Goal: Information Seeking & Learning: Find specific page/section

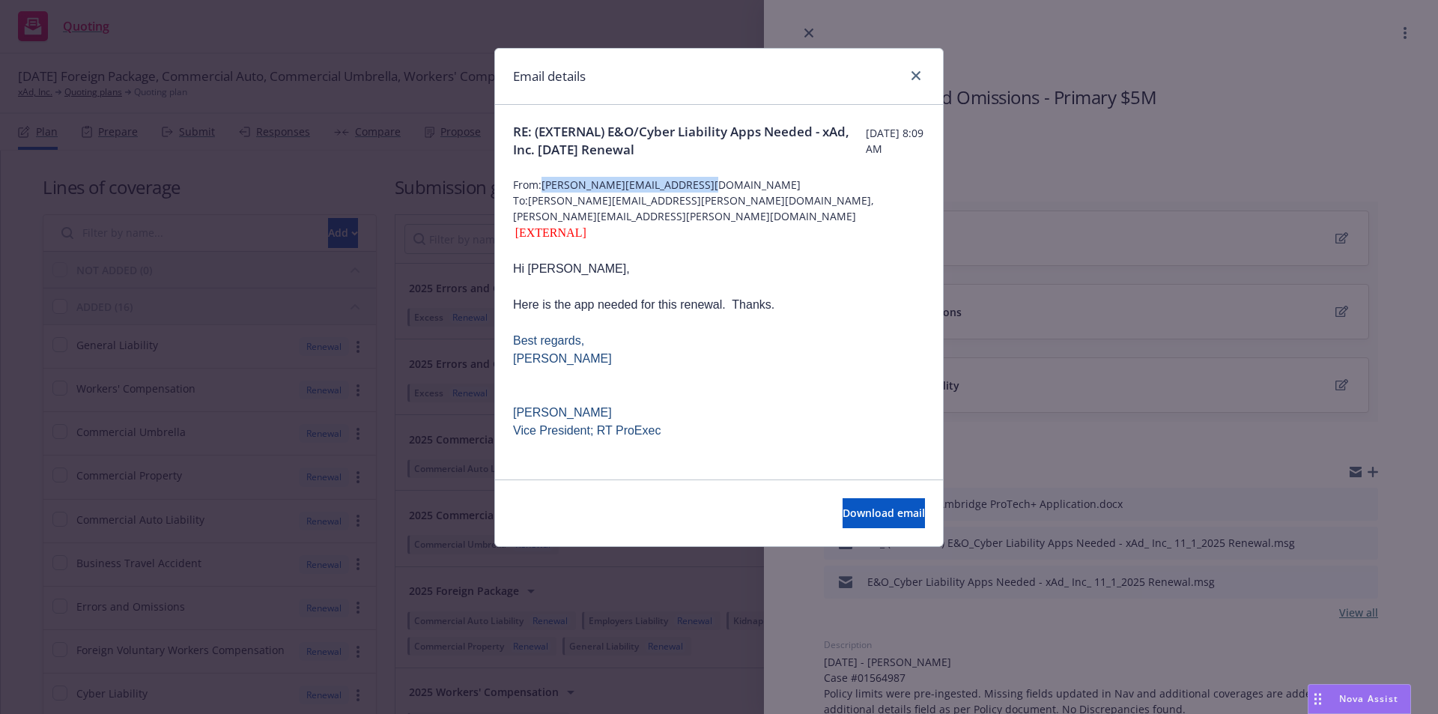
scroll to position [62, 0]
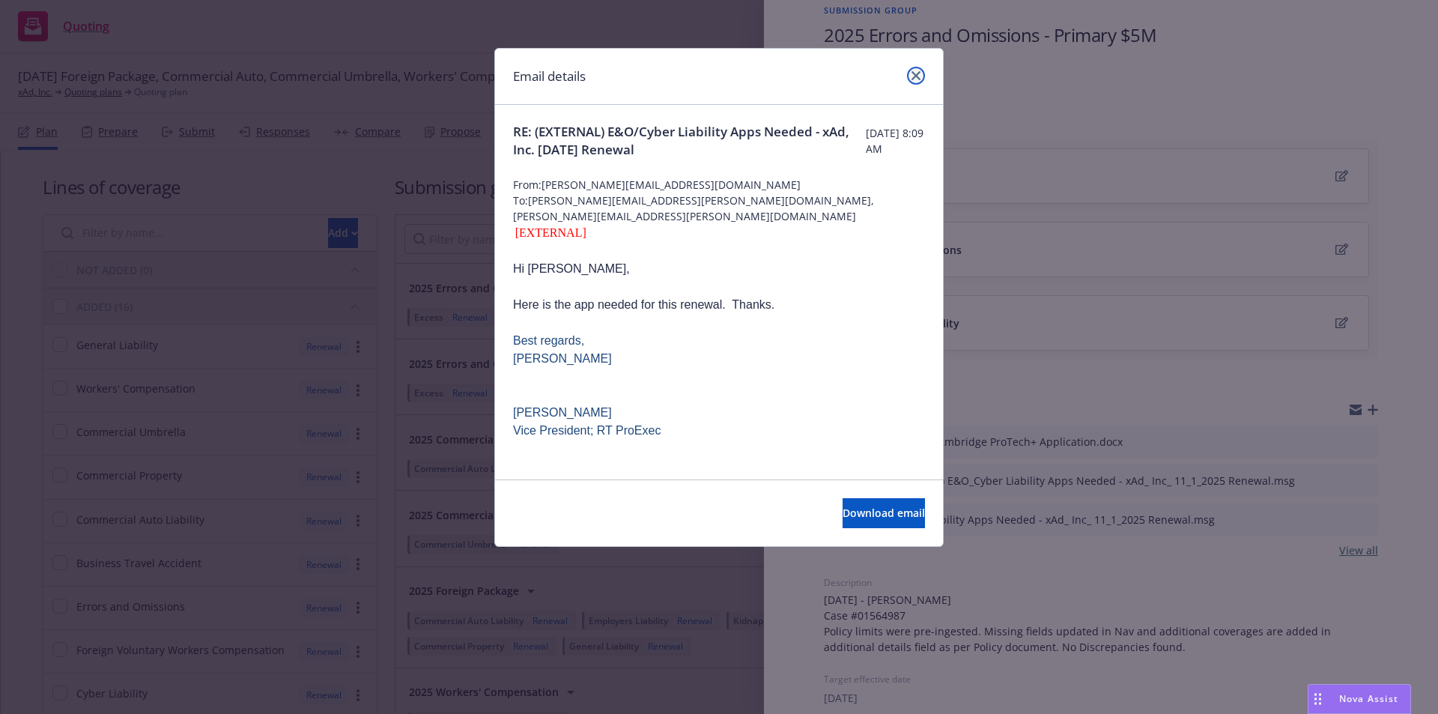
click at [911, 70] on link "close" at bounding box center [916, 76] width 18 height 18
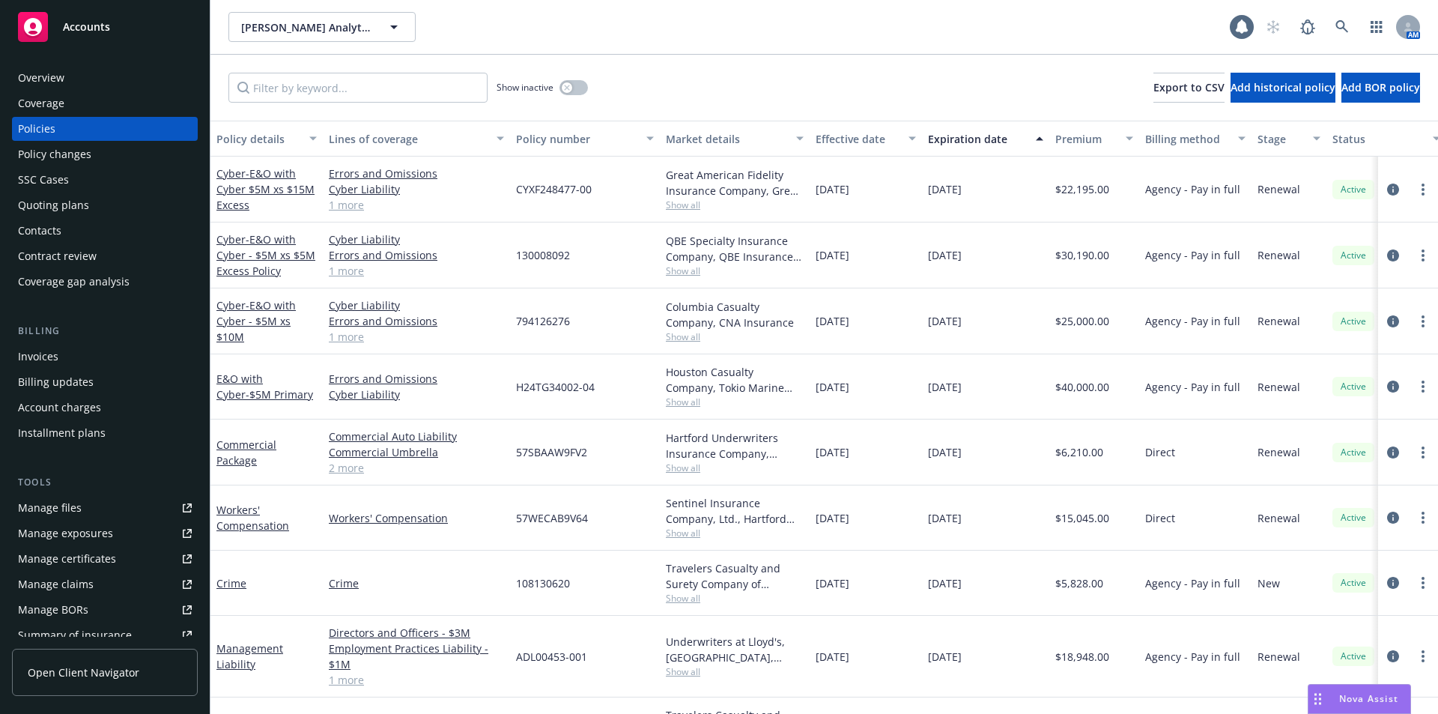
click at [1075, 39] on div "[PERSON_NAME] Analytics, Inc. [PERSON_NAME] Analytics, Inc." at bounding box center [728, 27] width 1001 height 30
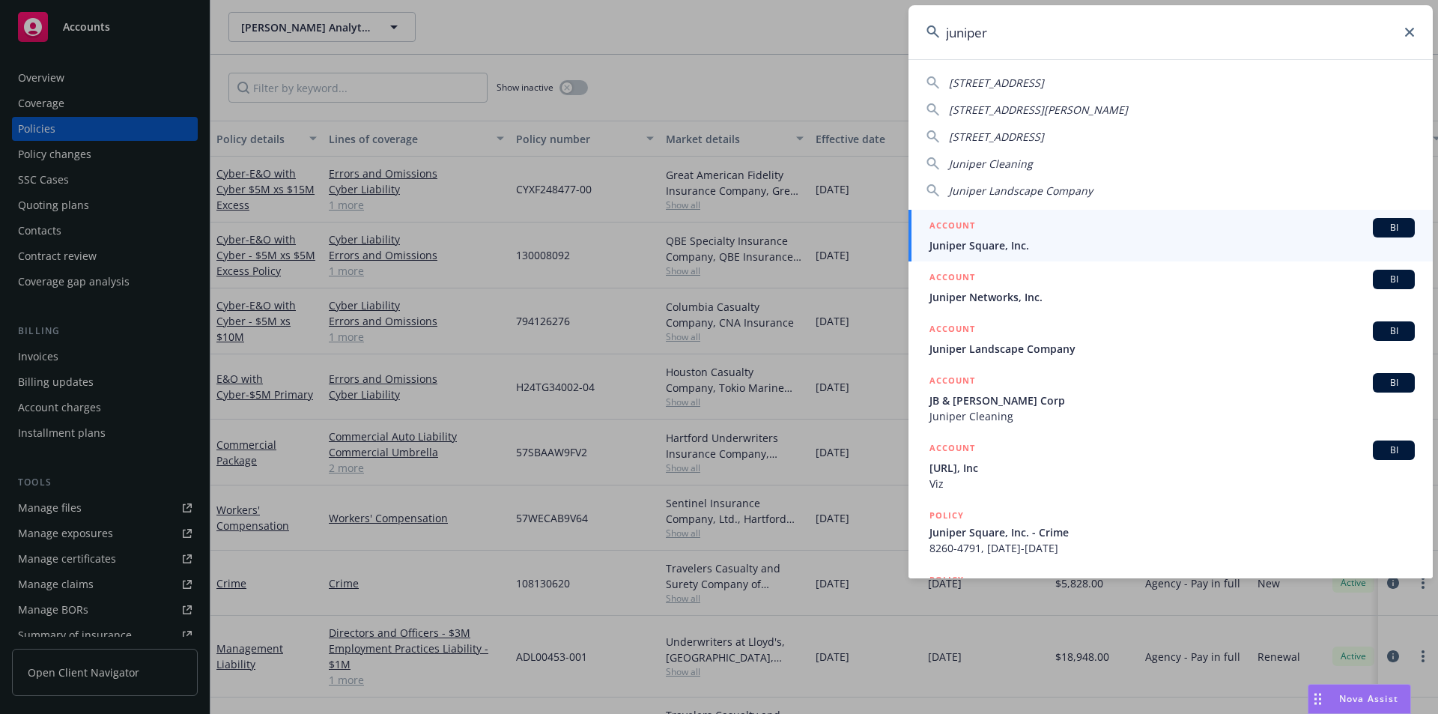
type input "juniper"
click at [1084, 236] on div "ACCOUNT BI" at bounding box center [1171, 227] width 485 height 19
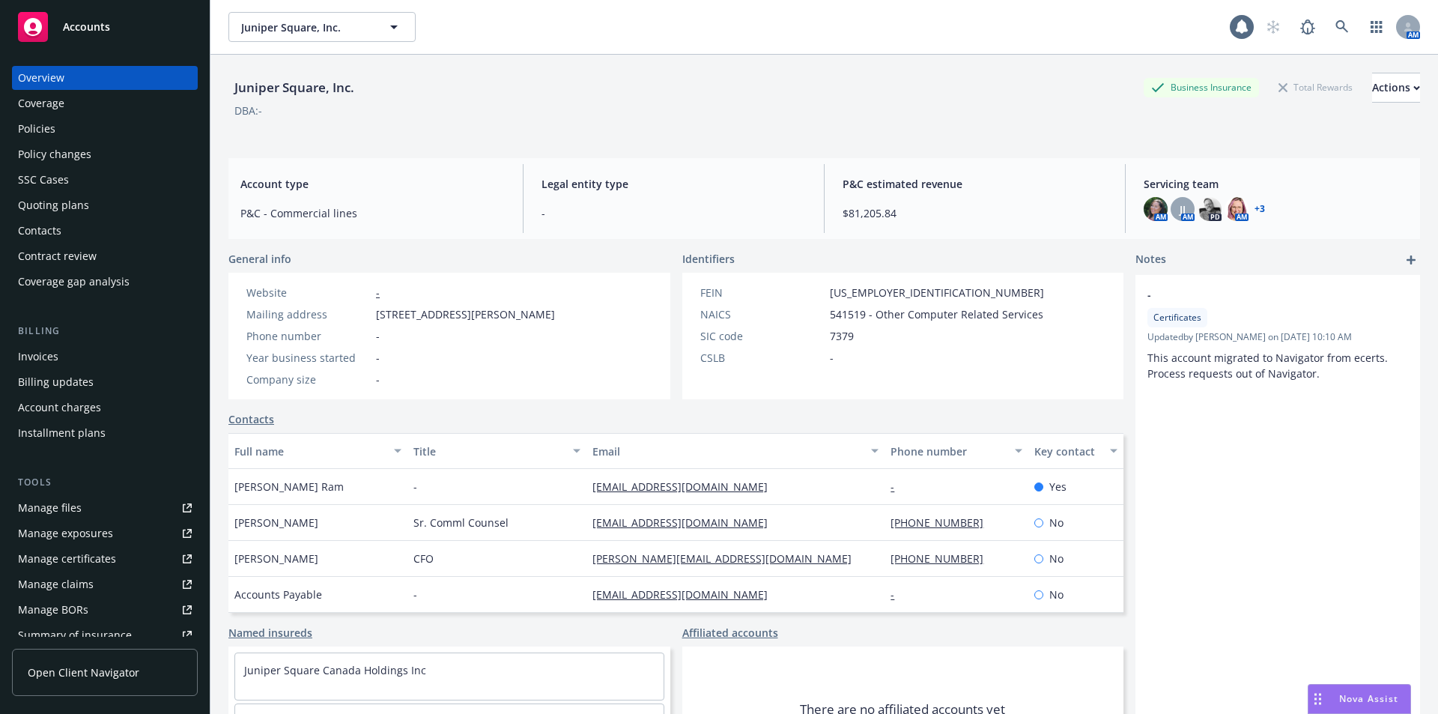
click at [84, 127] on div "Policies" at bounding box center [105, 129] width 174 height 24
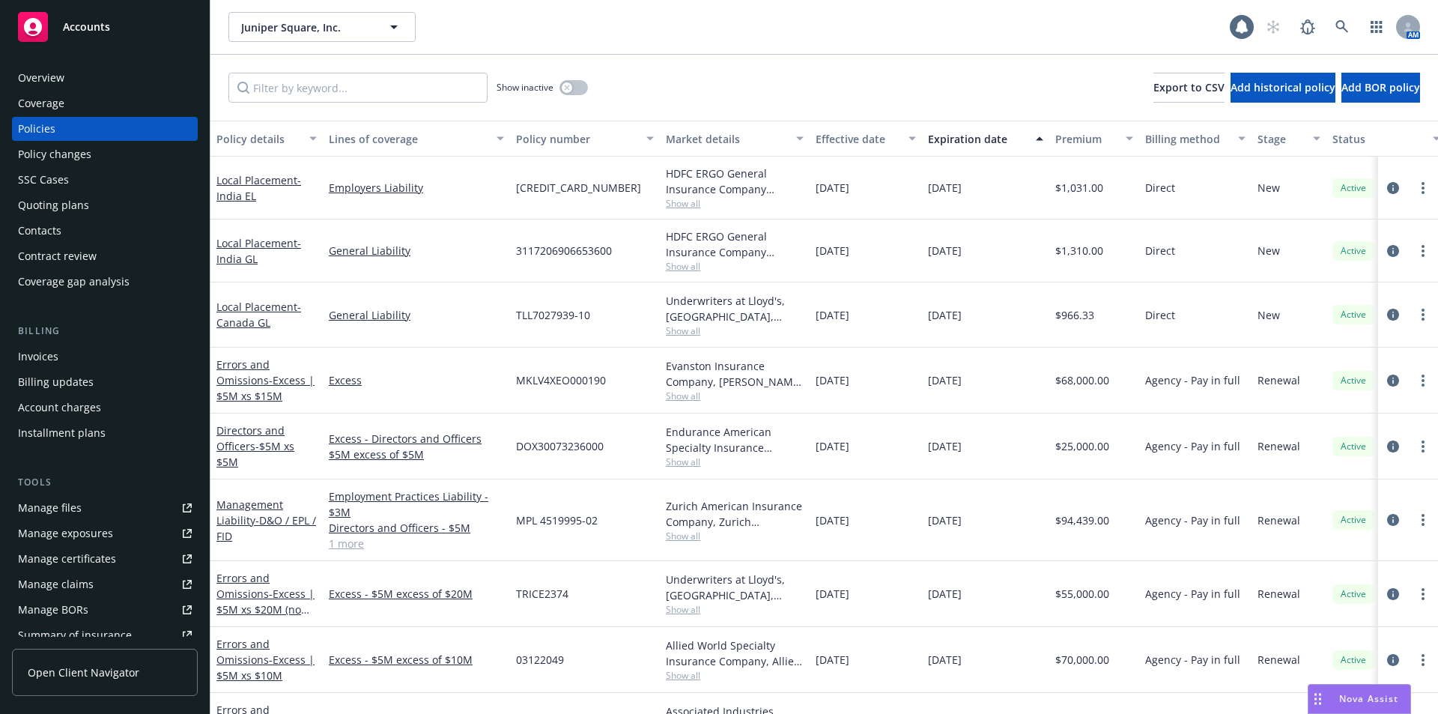
click at [88, 82] on div "Overview" at bounding box center [105, 78] width 174 height 24
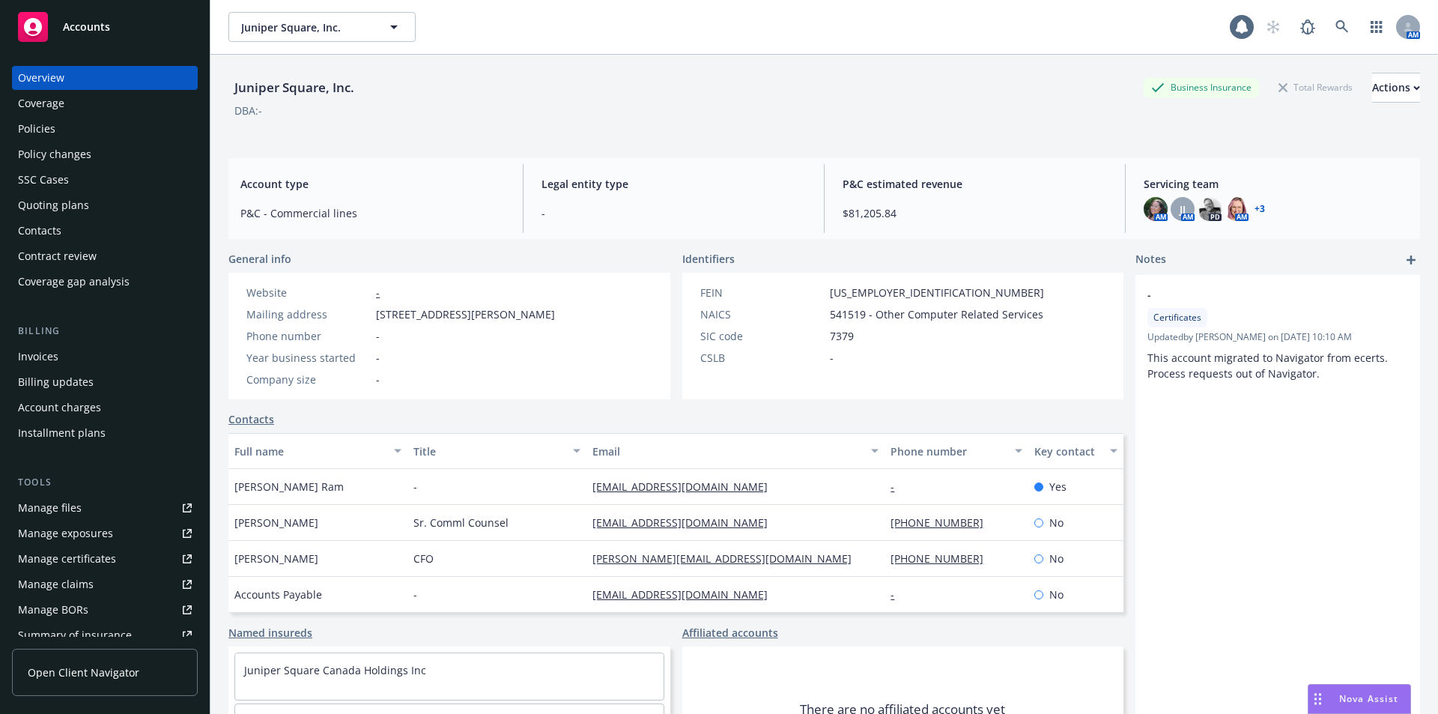
click at [847, 127] on div "Juniper Square, Inc. Business Insurance Total Rewards Actions DBA: -" at bounding box center [823, 103] width 1191 height 61
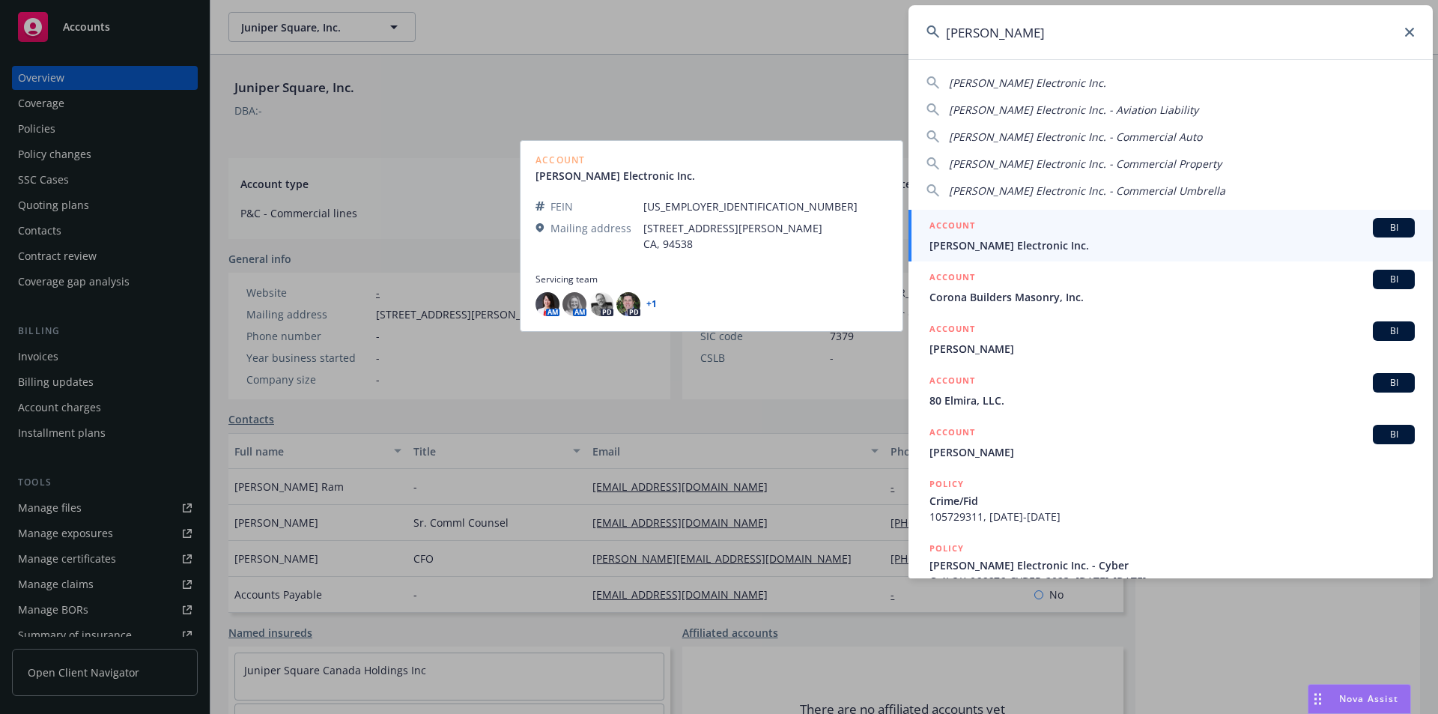
type input "[PERSON_NAME]"
click at [992, 228] on div "ACCOUNT BI" at bounding box center [1171, 227] width 485 height 19
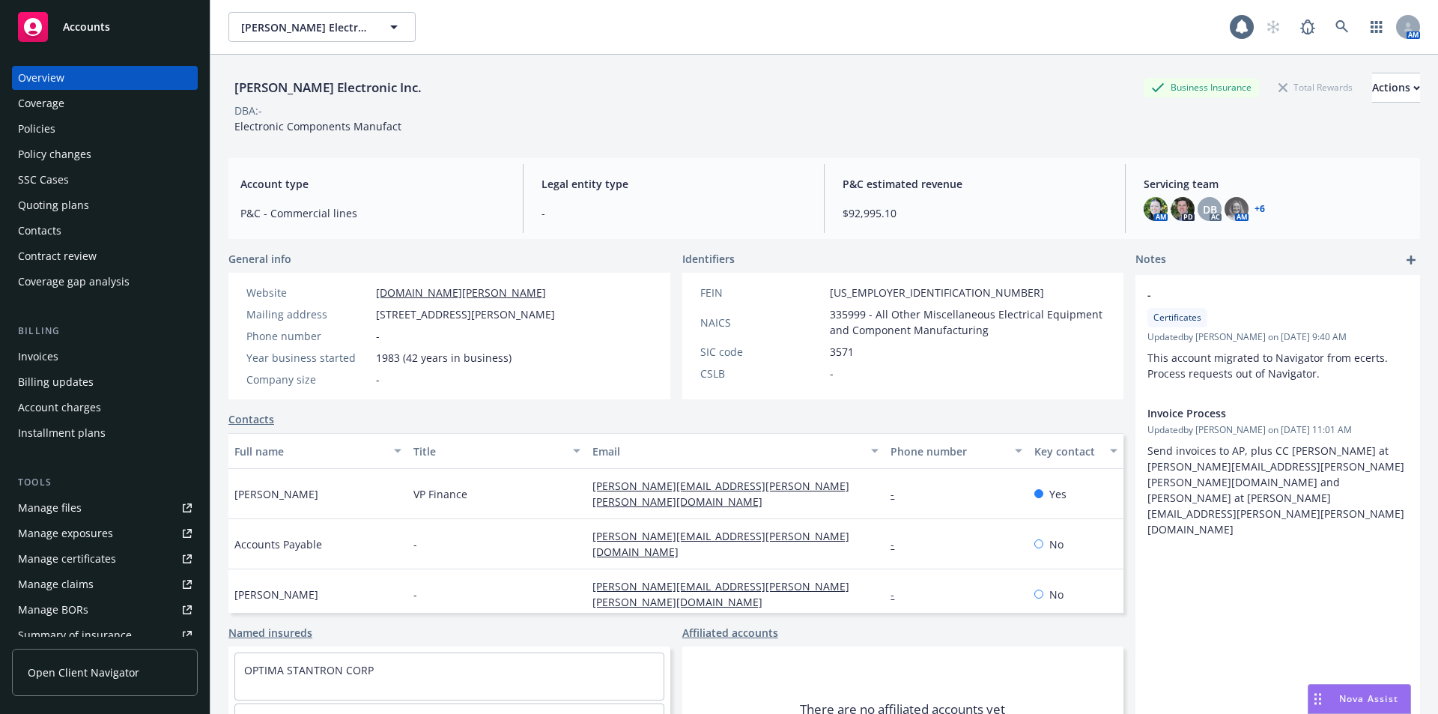
click at [74, 131] on div "Policies" at bounding box center [105, 129] width 174 height 24
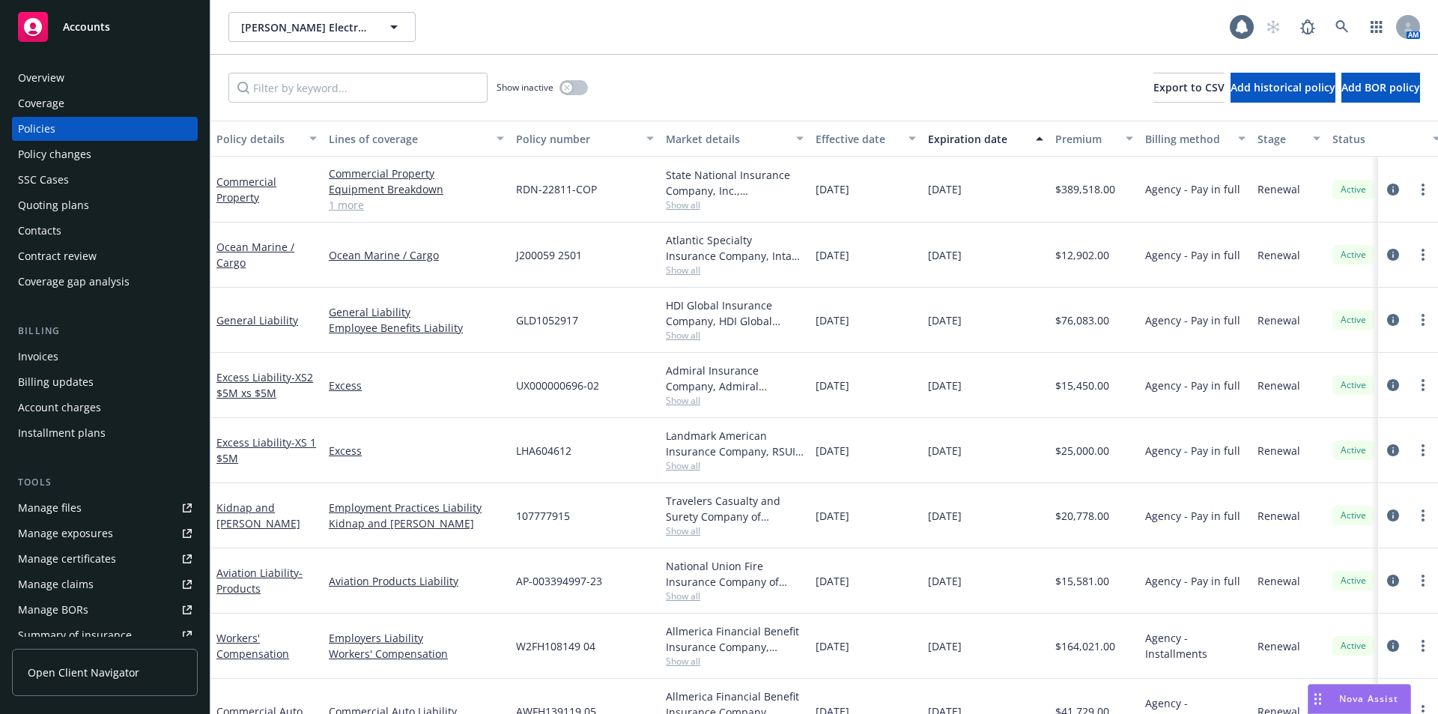
click at [594, 40] on div "[PERSON_NAME] Electronic Inc. [PERSON_NAME] Electronic Inc." at bounding box center [728, 27] width 1001 height 30
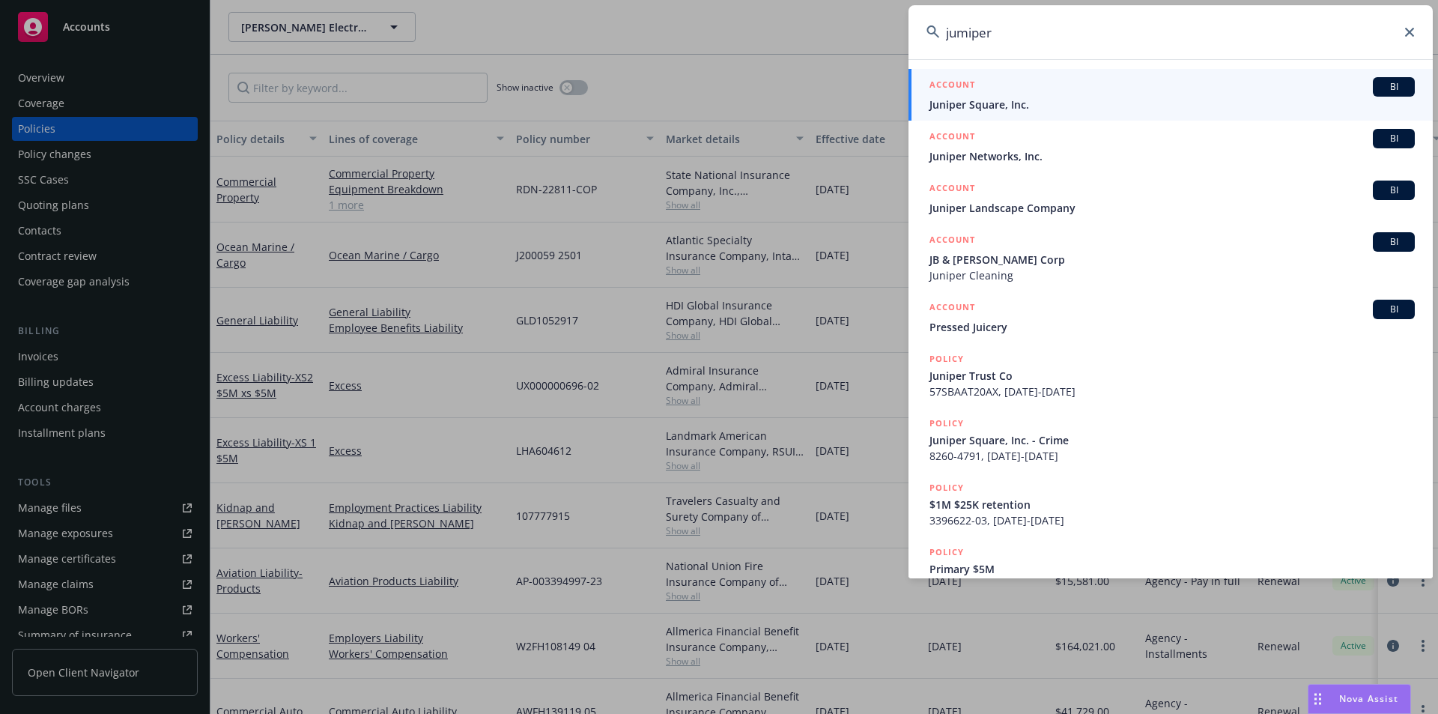
type input "jumiper"
click at [1080, 104] on span "Juniper Square, Inc." at bounding box center [1171, 105] width 485 height 16
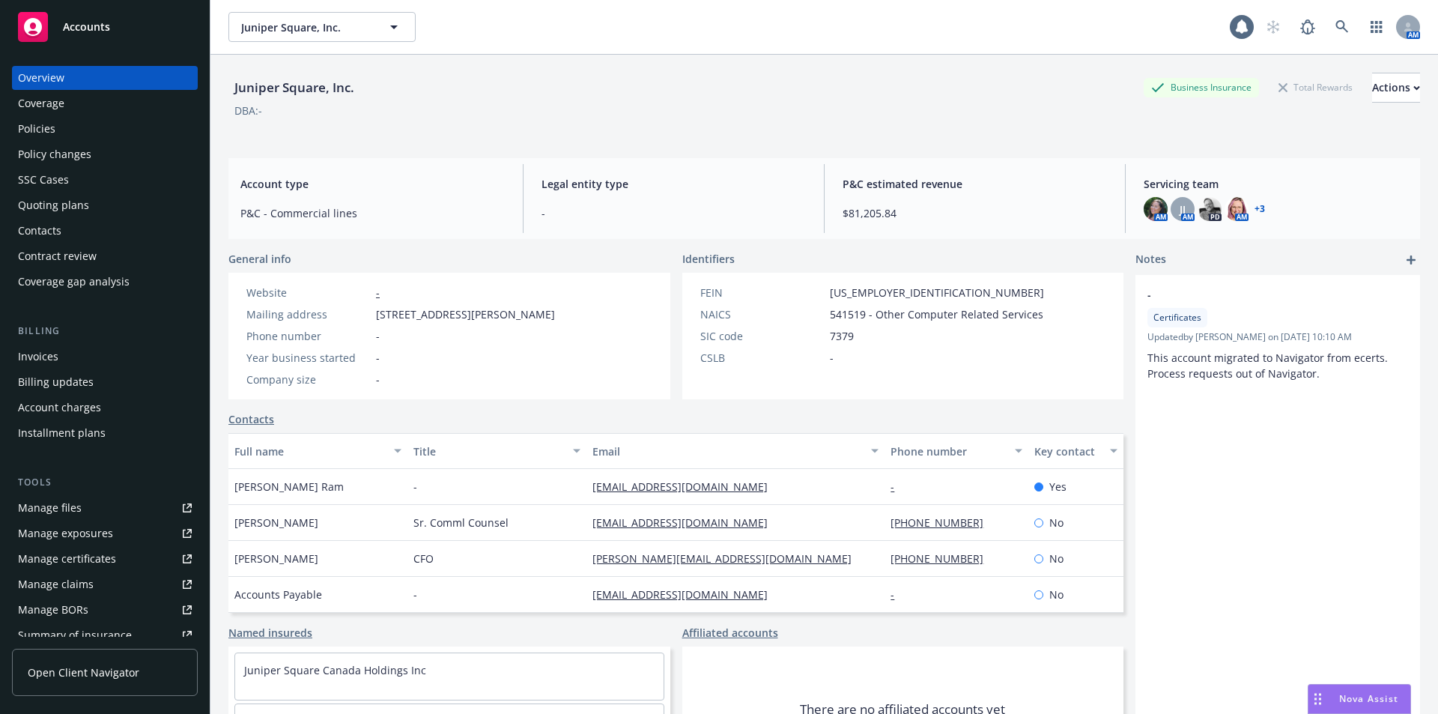
click at [39, 127] on div "Policies" at bounding box center [36, 129] width 37 height 24
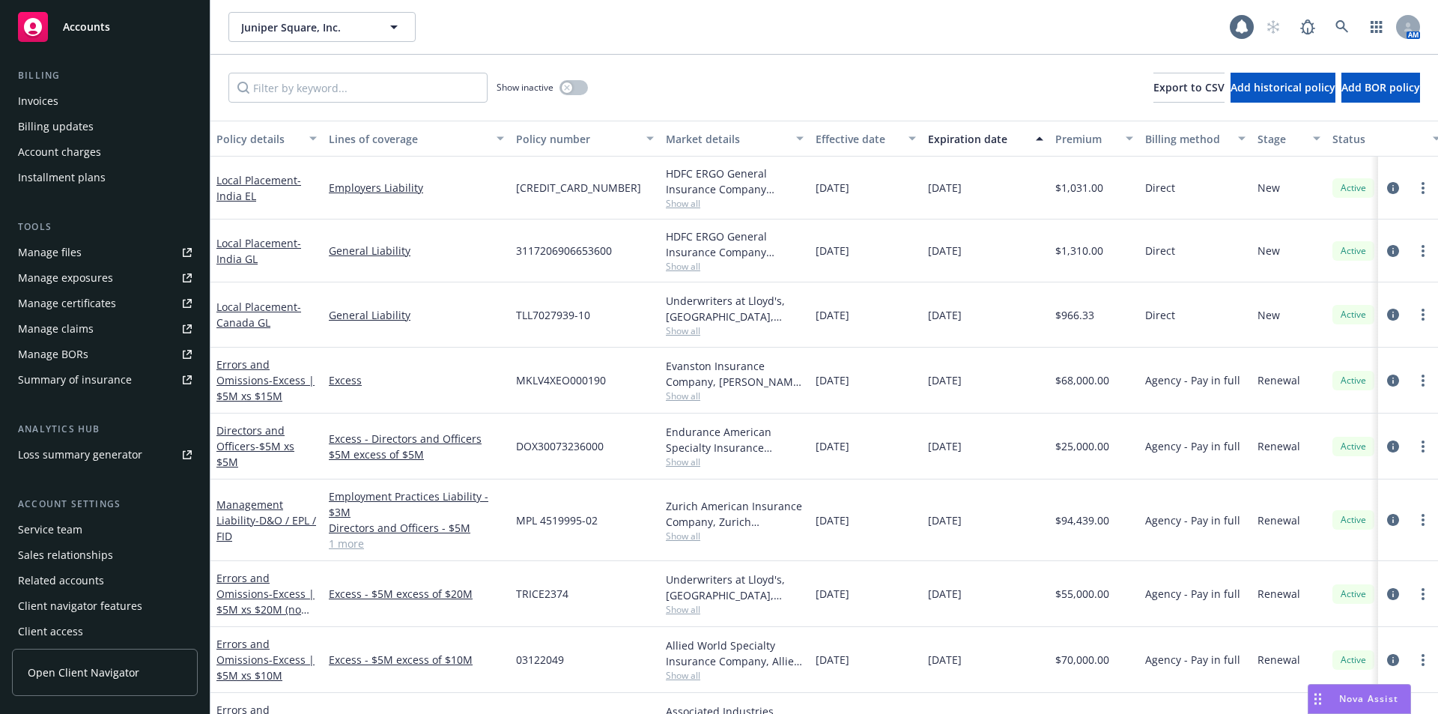
scroll to position [262, 0]
click at [94, 523] on div "Service team" at bounding box center [105, 523] width 174 height 24
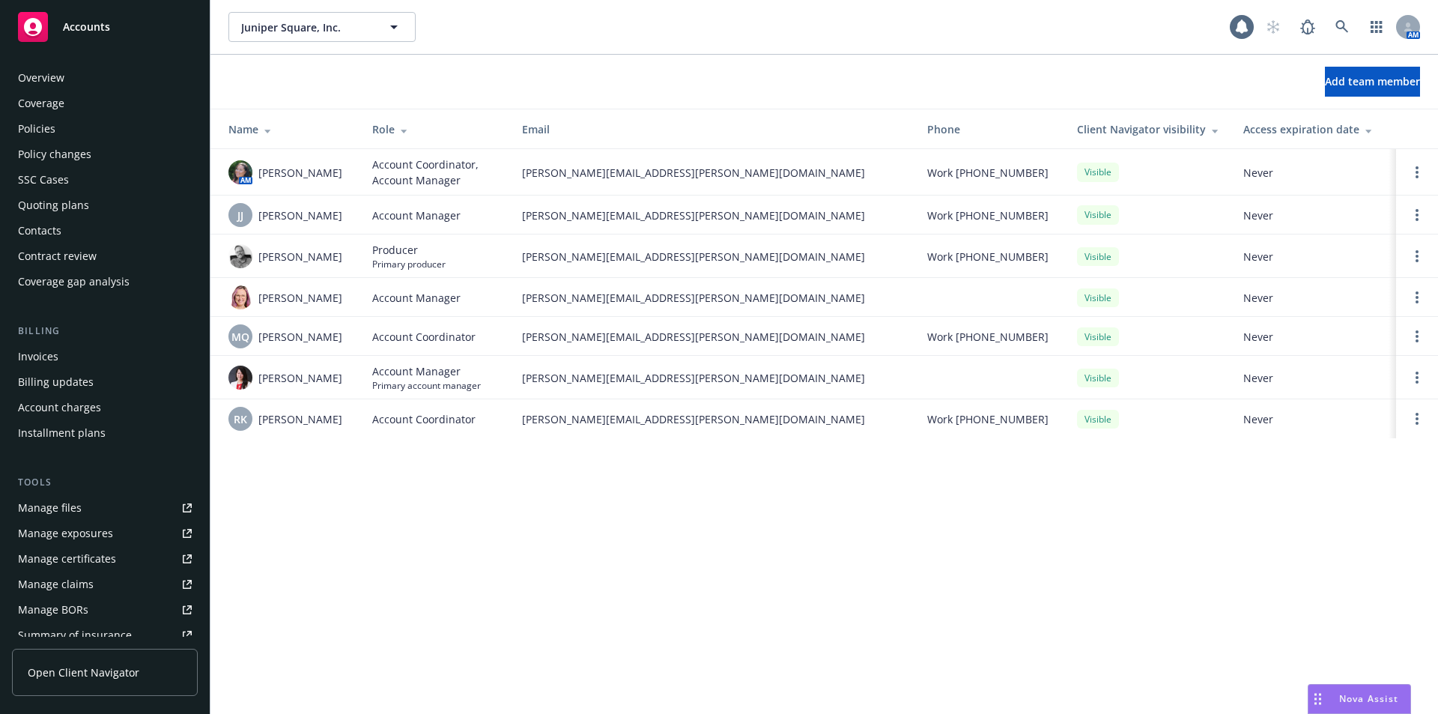
click at [53, 133] on div "Policies" at bounding box center [36, 129] width 37 height 24
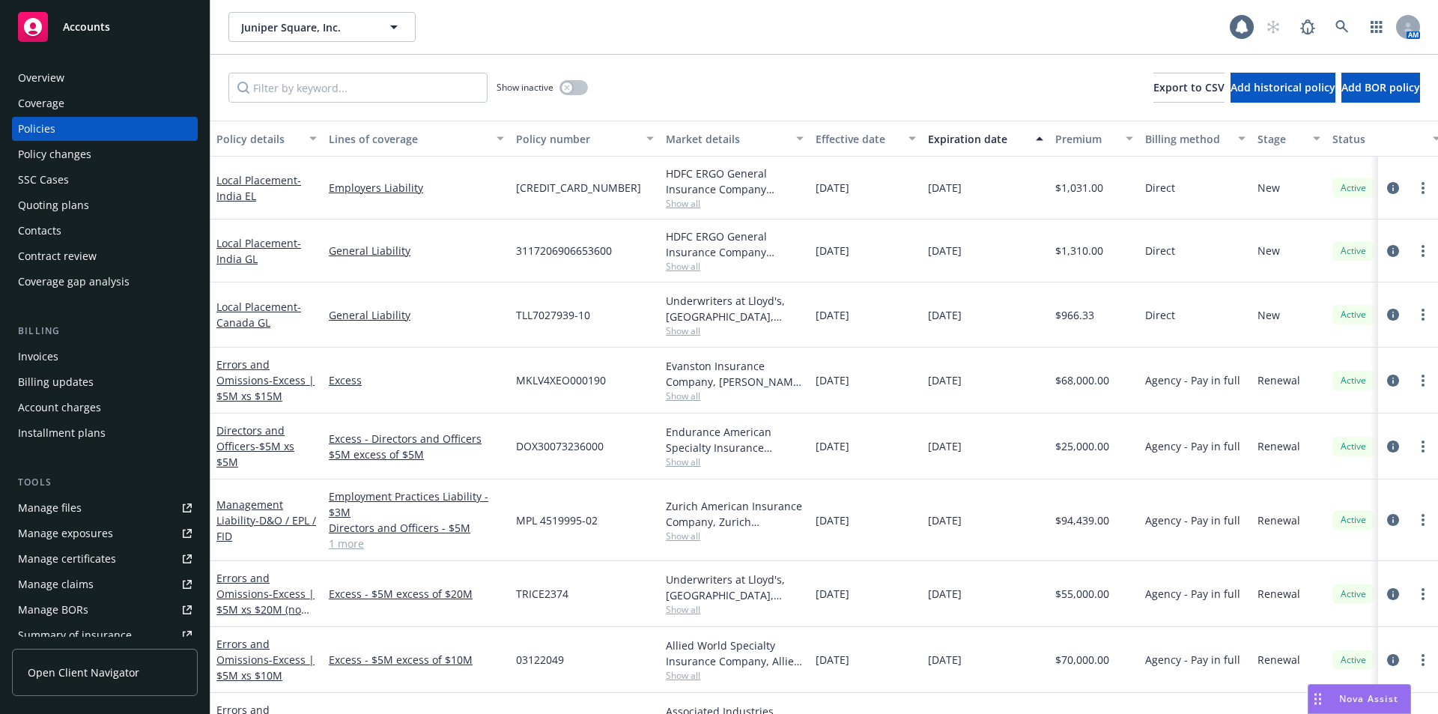
click at [841, 73] on div "Show inactive Export to CSV Add historical policy Add BOR policy" at bounding box center [823, 88] width 1227 height 66
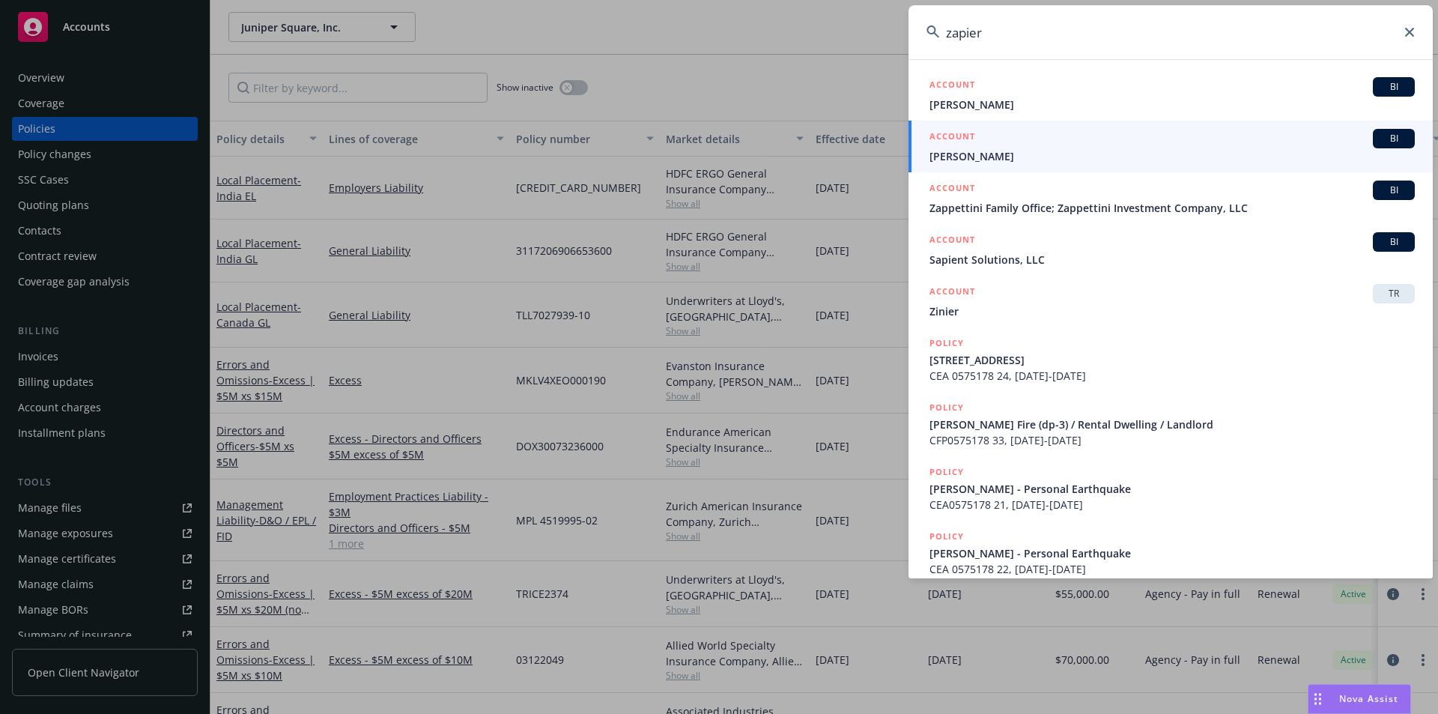
type input "zapier"
click at [1406, 36] on icon at bounding box center [1409, 32] width 9 height 9
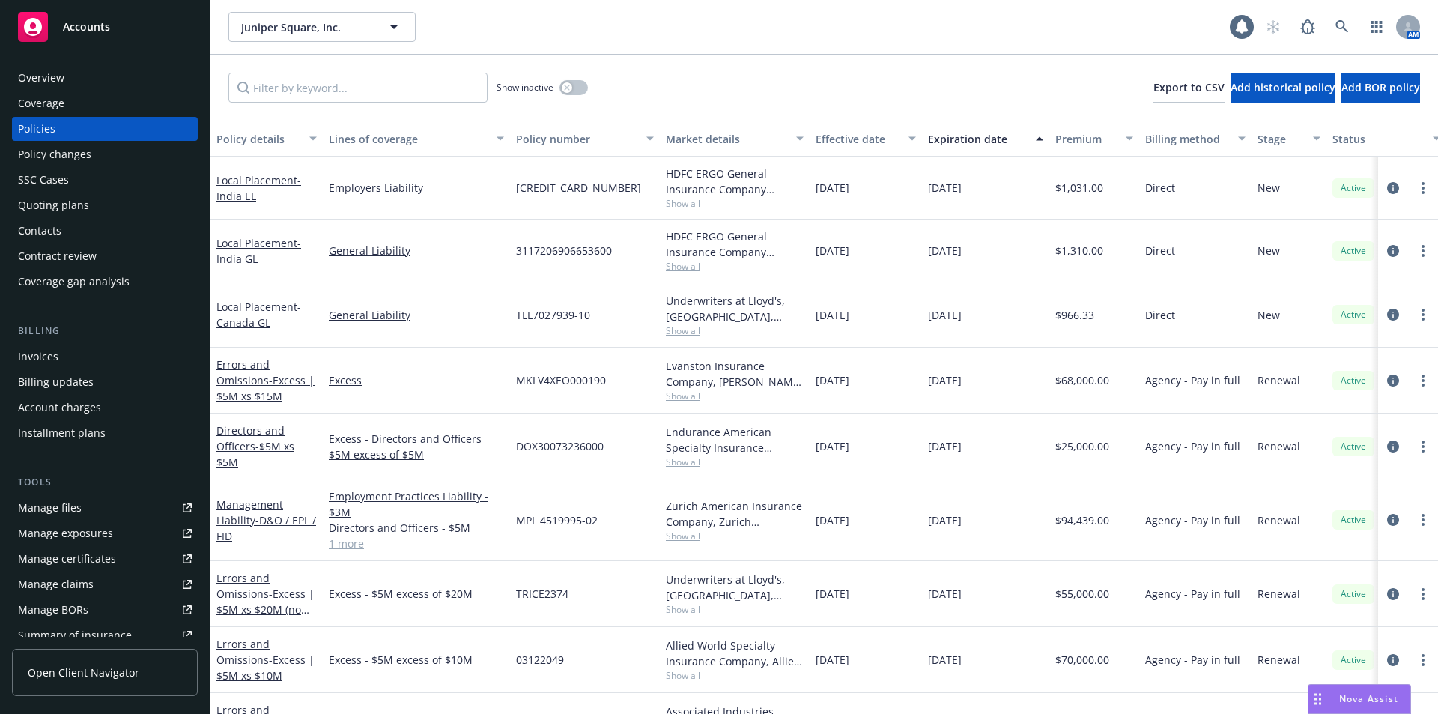
click at [58, 78] on div "Overview" at bounding box center [41, 78] width 46 height 24
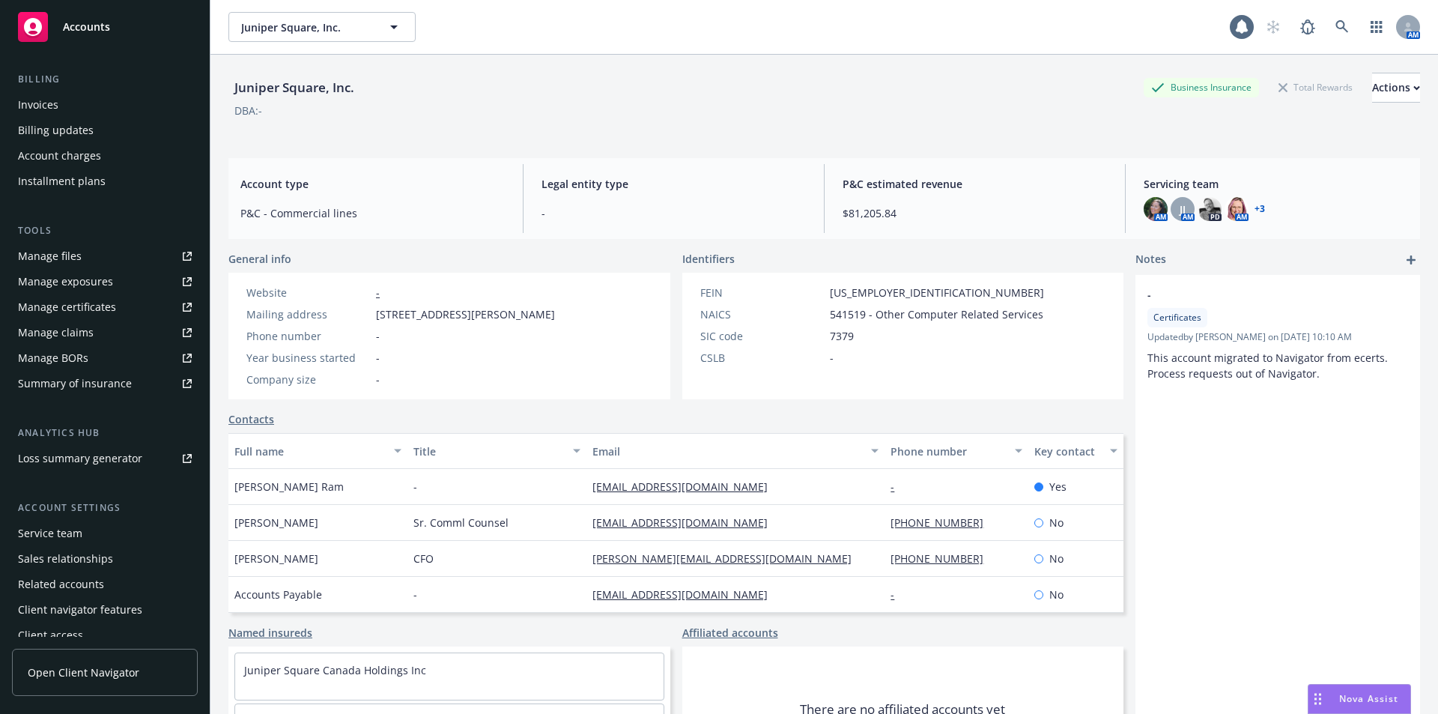
scroll to position [262, 0]
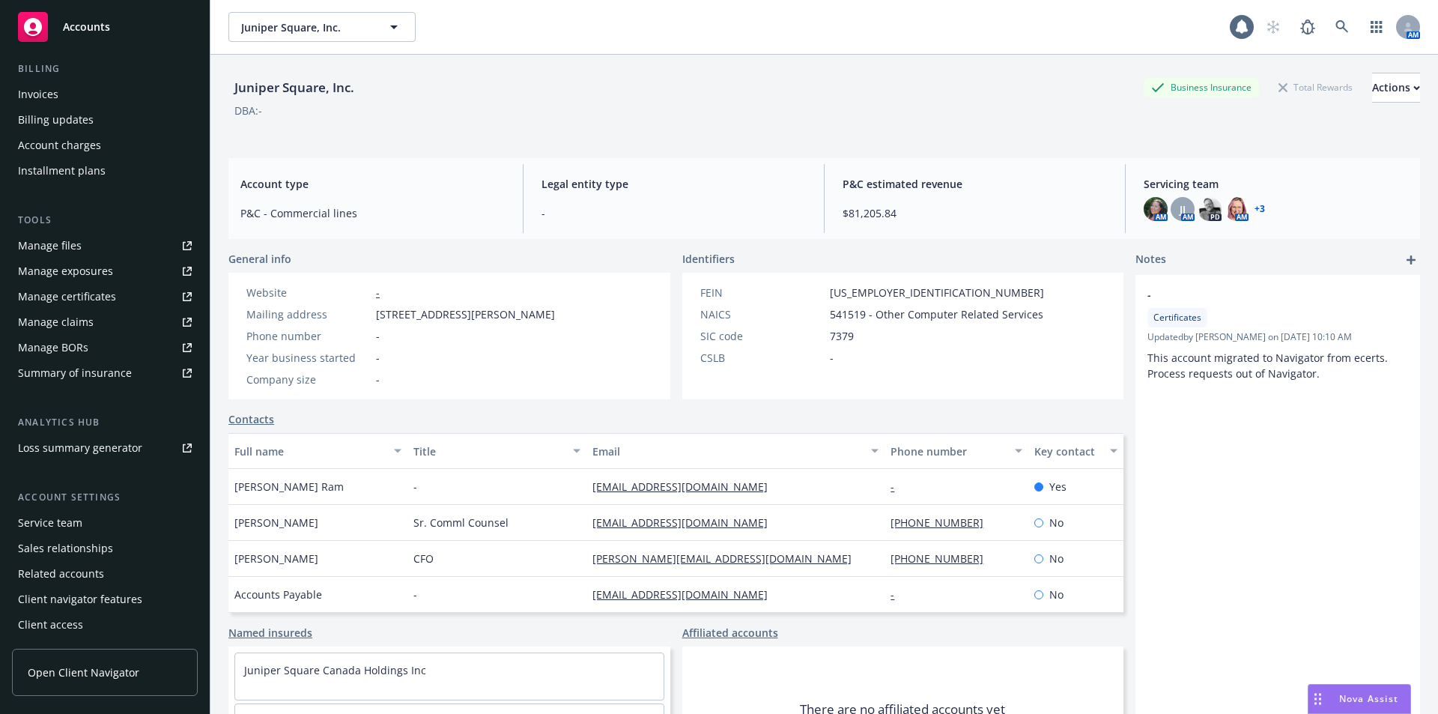
click at [70, 517] on div "Service team" at bounding box center [50, 523] width 64 height 24
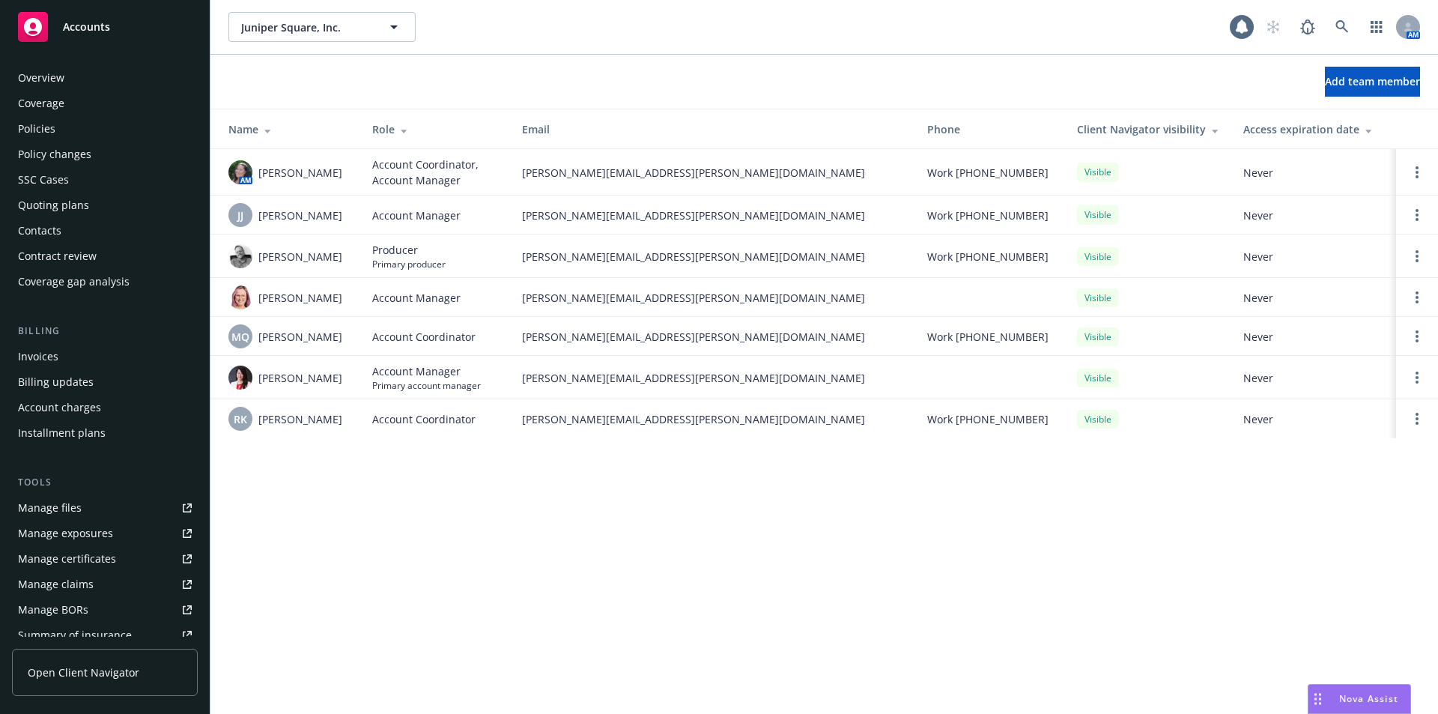
click at [62, 129] on div "Policies" at bounding box center [105, 129] width 174 height 24
